Goal: Obtain resource: Download file/media

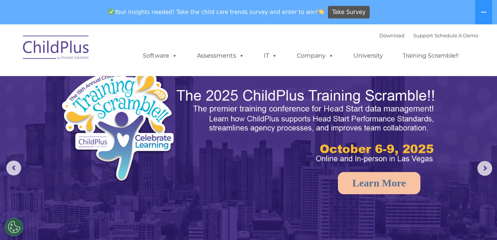
select select "MEDIUM"
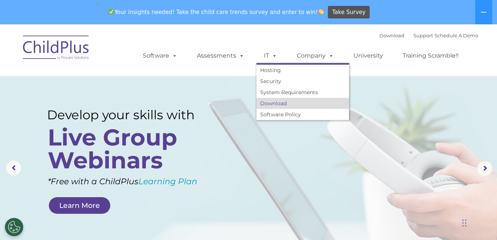
click at [282, 102] on link "Download" at bounding box center [302, 103] width 92 height 11
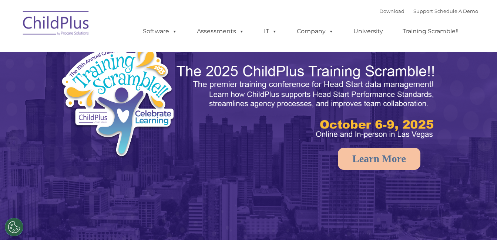
select select "MEDIUM"
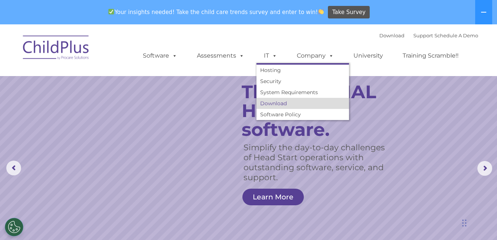
click at [267, 100] on link "Download" at bounding box center [302, 103] width 92 height 11
